Goal: Navigation & Orientation: Find specific page/section

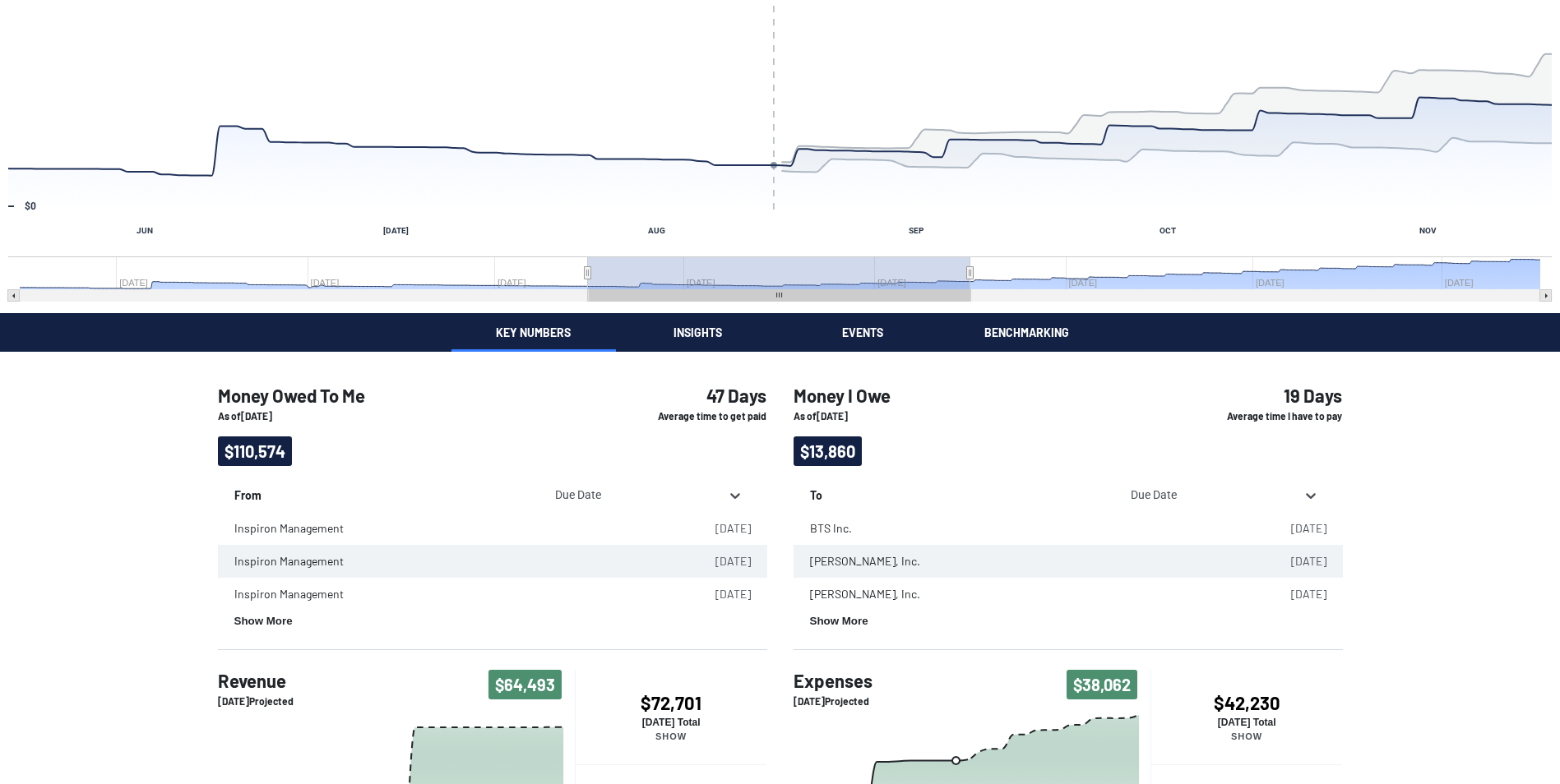
scroll to position [112, 0]
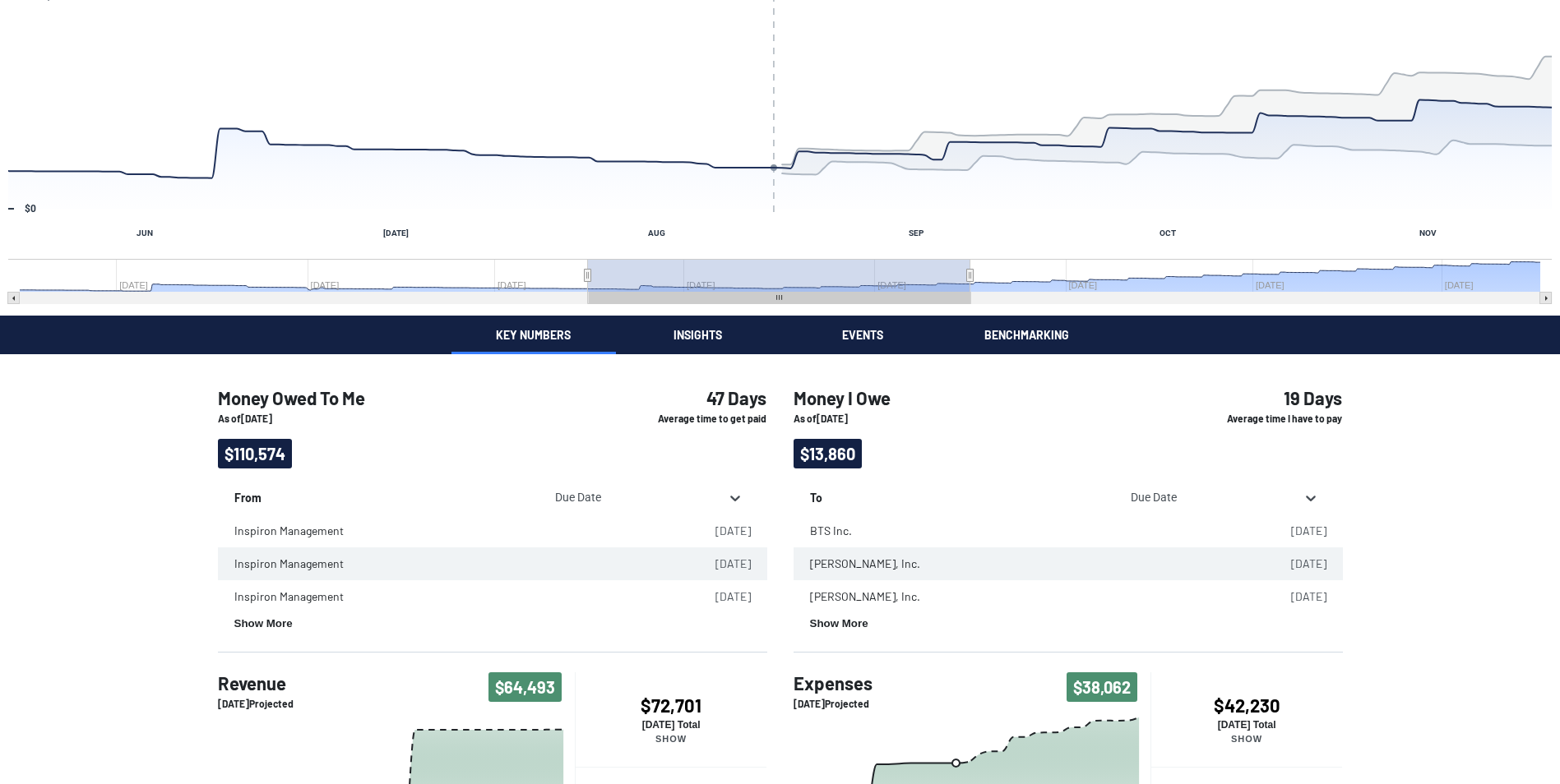
click at [681, 338] on div "Money Owed To Me Fantastic! It looks like you're getting paid more quickly. Aug…" at bounding box center [780, 500] width 1560 height 1224
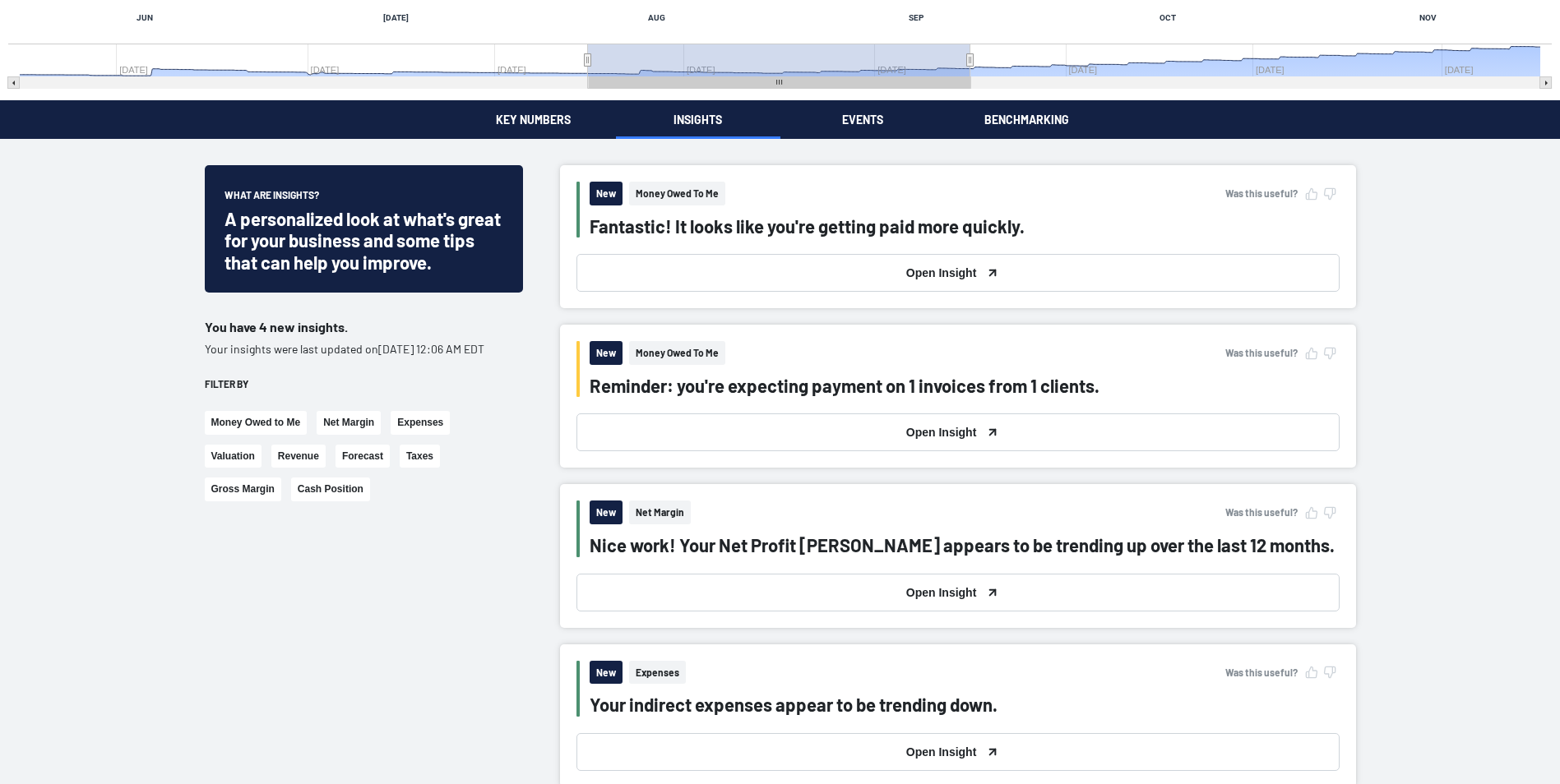
scroll to position [329, 0]
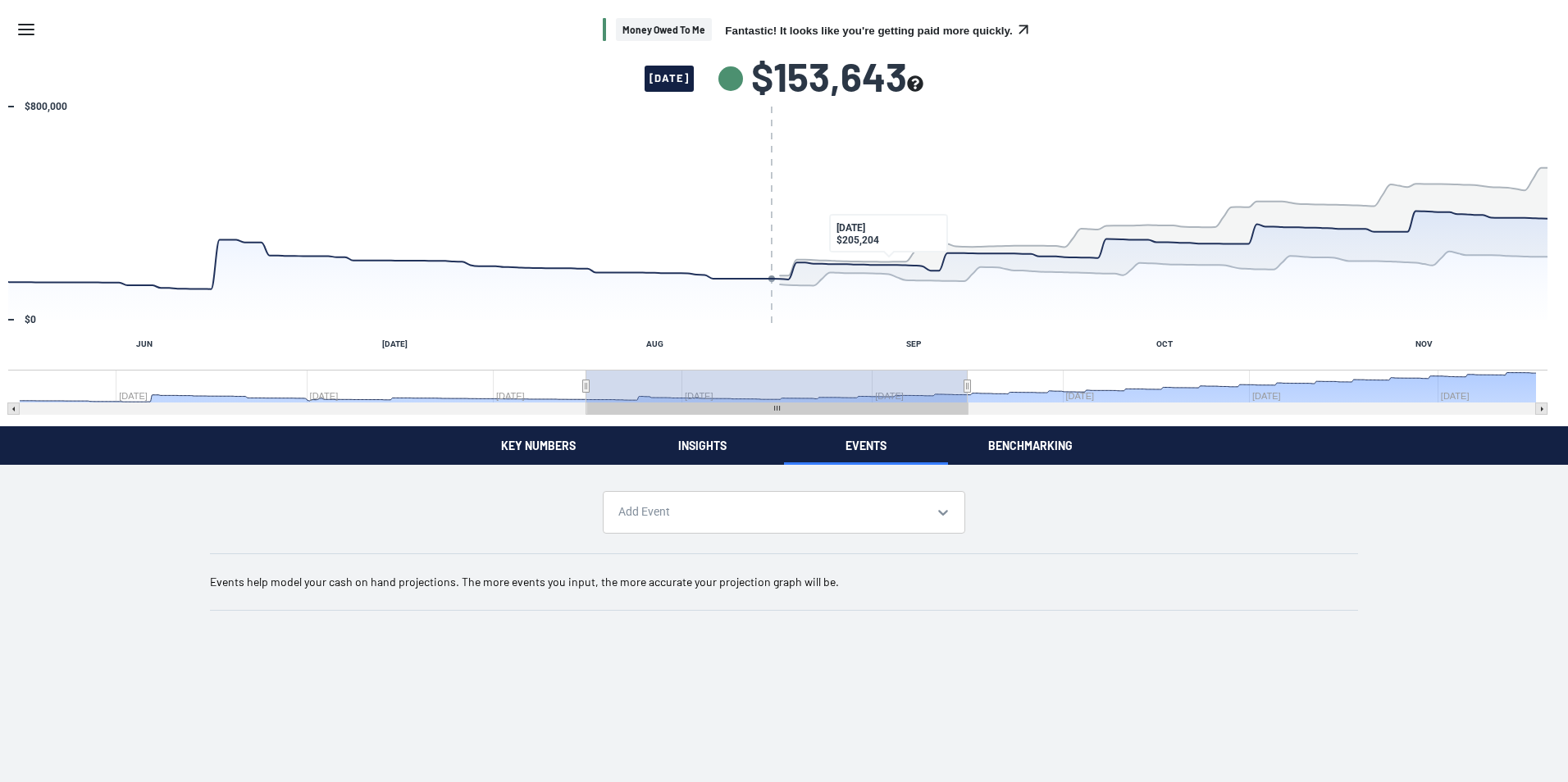
click at [1033, 438] on button "Benchmarking" at bounding box center [1029, 445] width 164 height 38
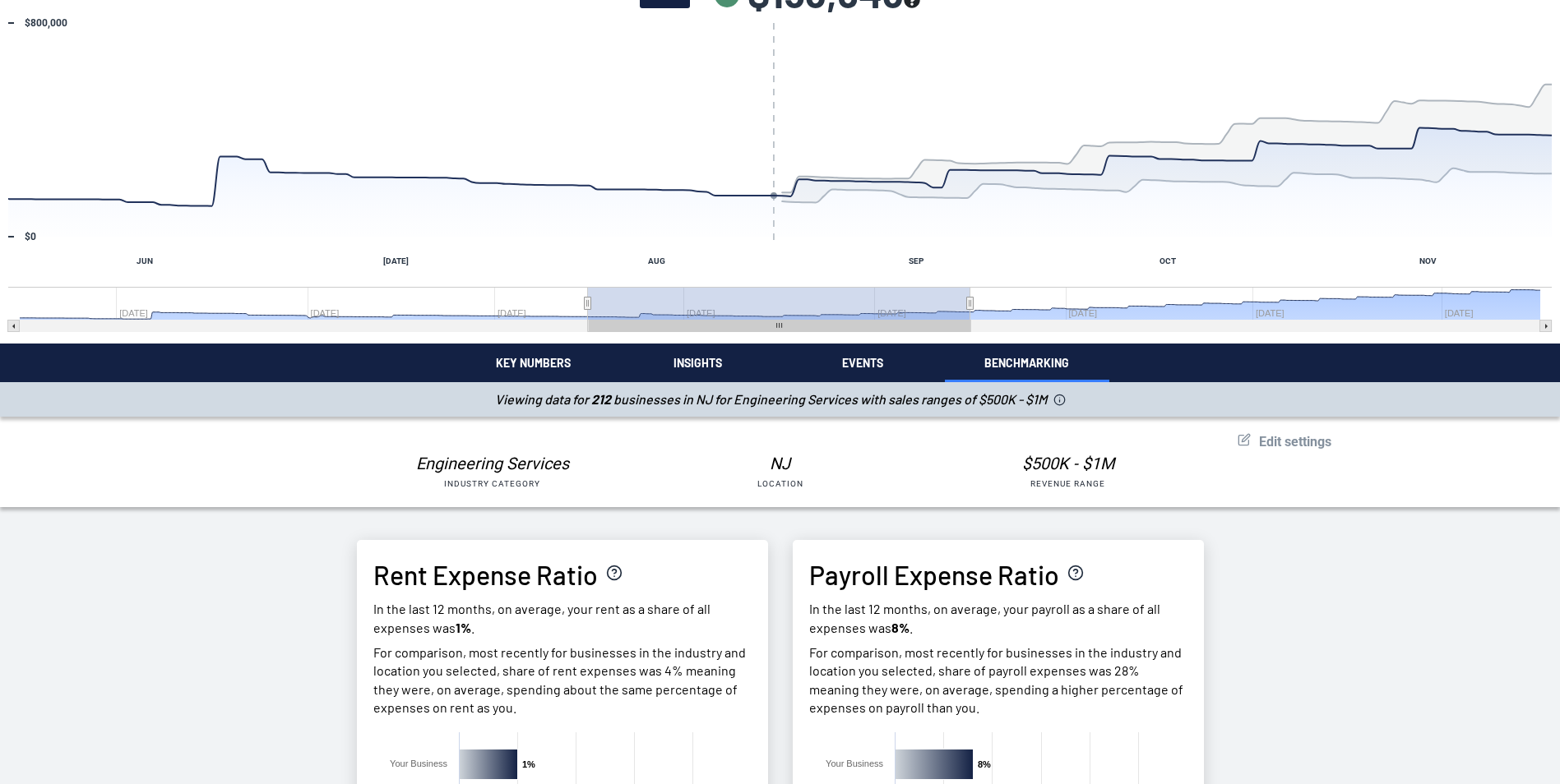
scroll to position [82, 0]
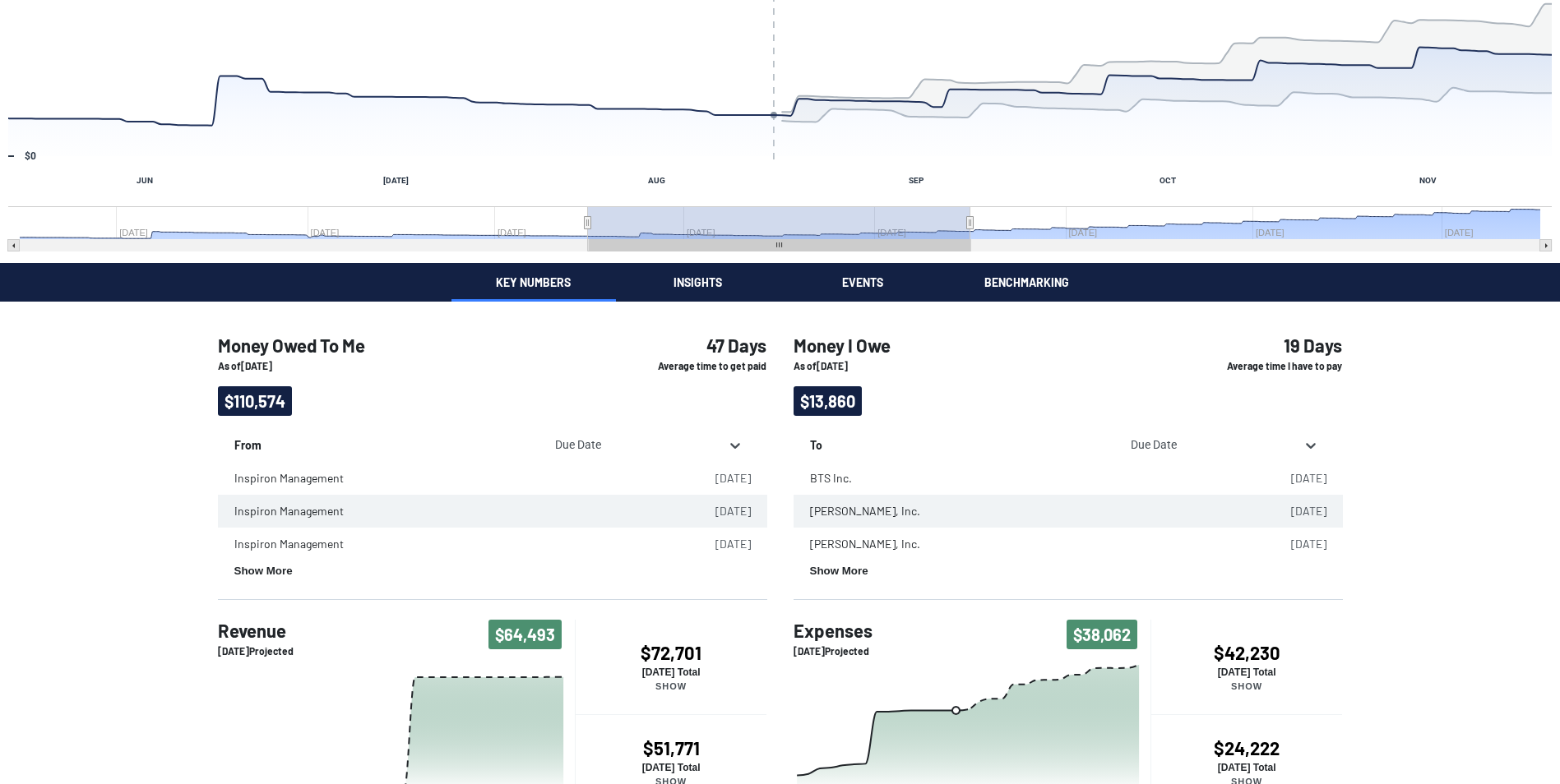
scroll to position [440, 0]
